Goal: Information Seeking & Learning: Find specific fact

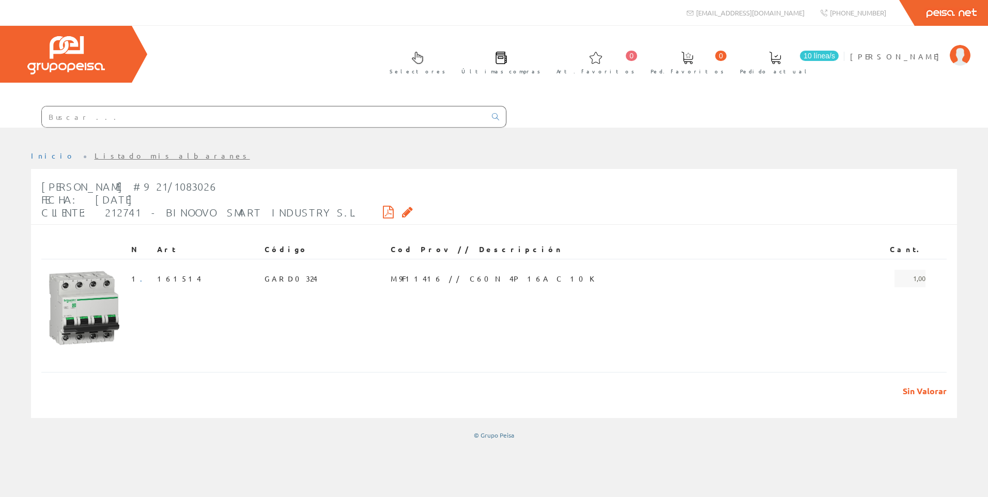
click at [282, 108] on input "text" at bounding box center [264, 116] width 444 height 21
type input "XPSBAC34AP"
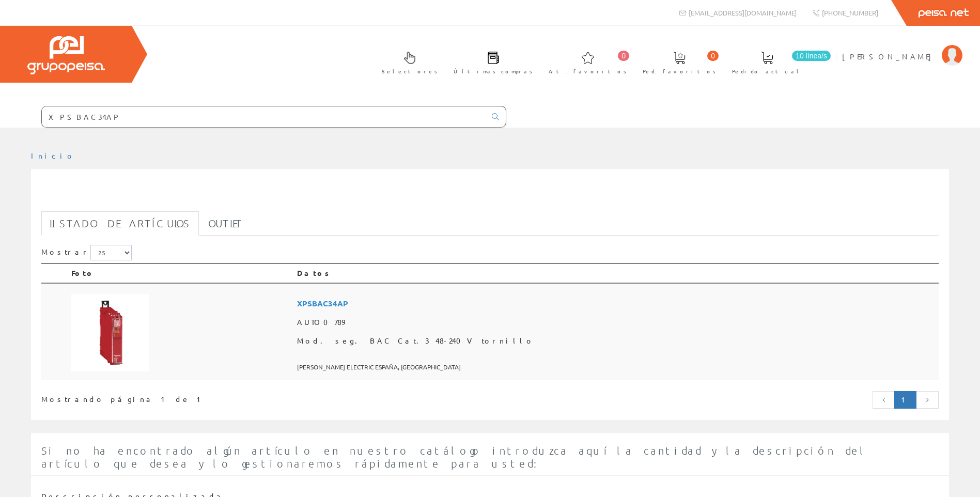
click at [293, 357] on td at bounding box center [180, 331] width 226 height 97
